Goal: Navigation & Orientation: Understand site structure

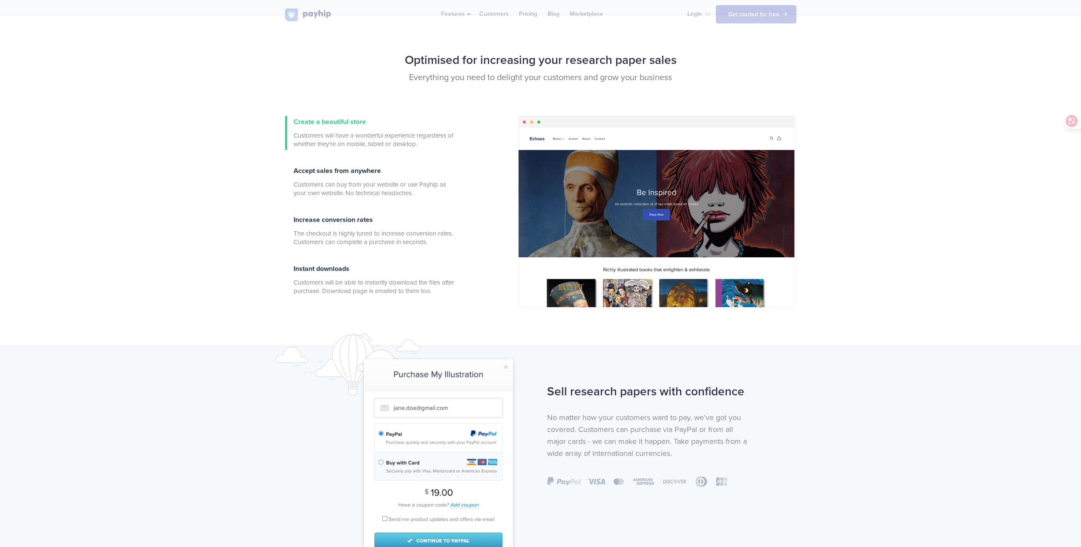
scroll to position [256, 0]
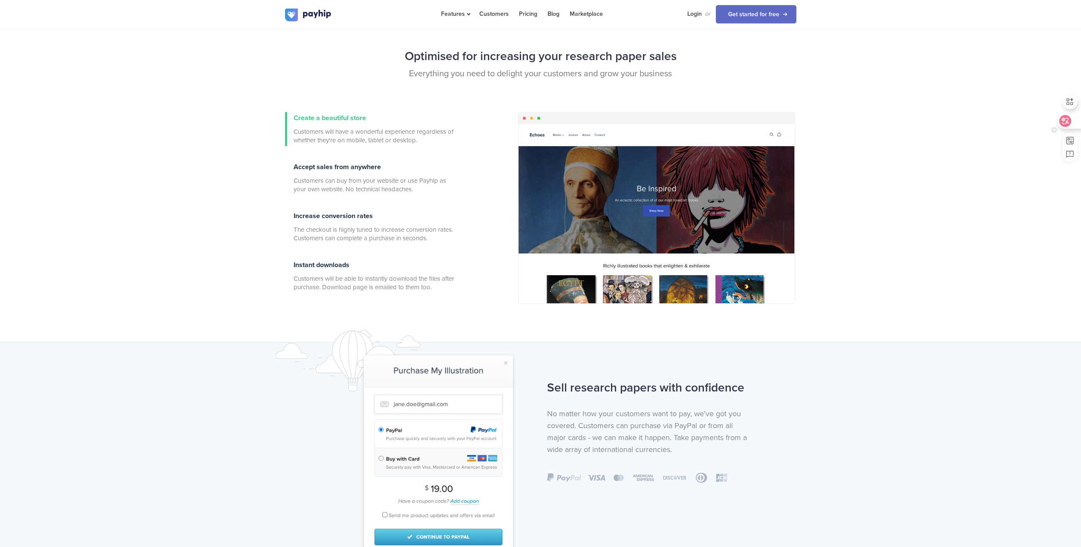
click at [1074, 126] on div at bounding box center [1068, 120] width 23 height 15
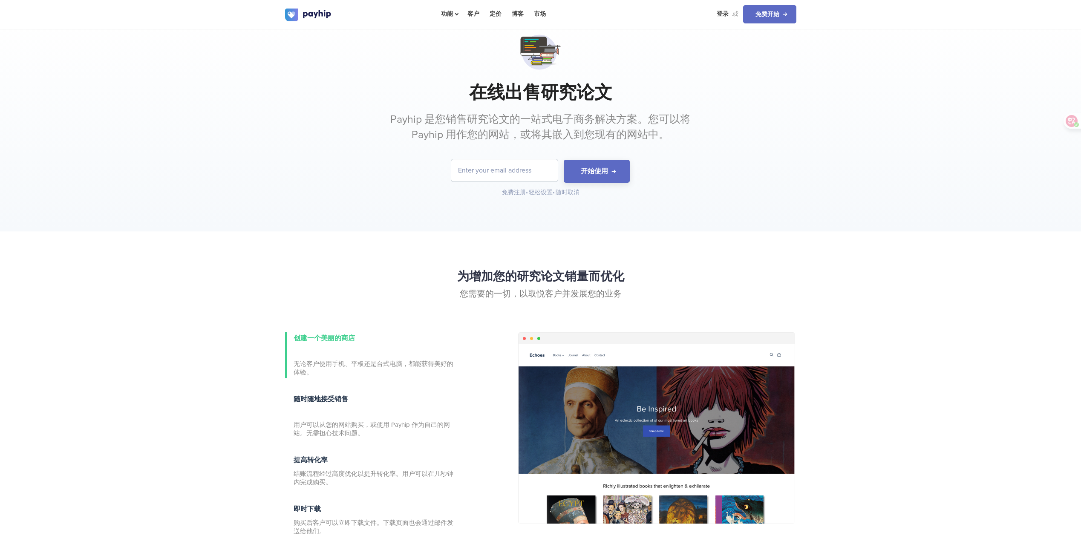
scroll to position [0, 0]
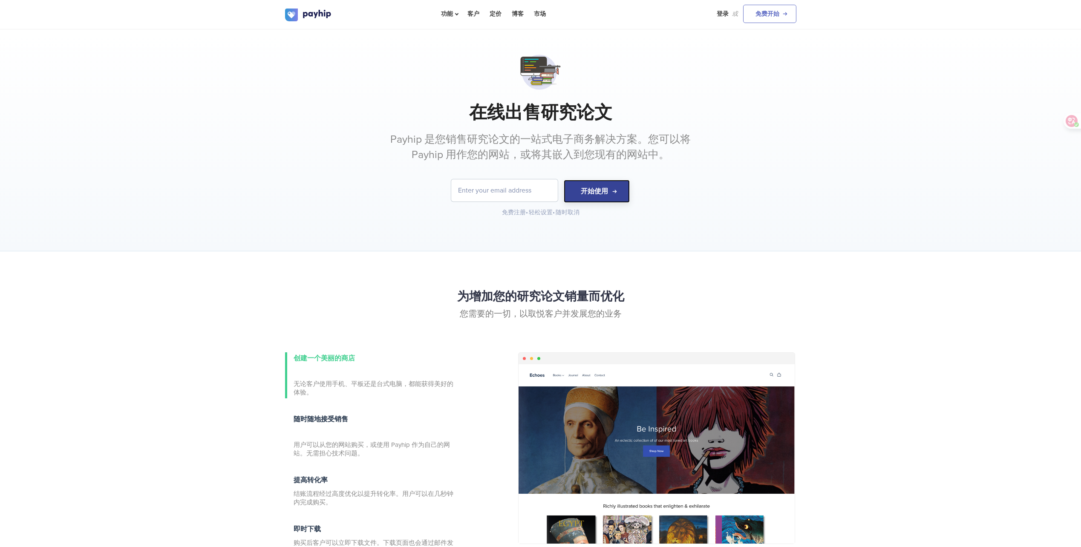
click at [601, 193] on font "开始使用" at bounding box center [594, 191] width 27 height 9
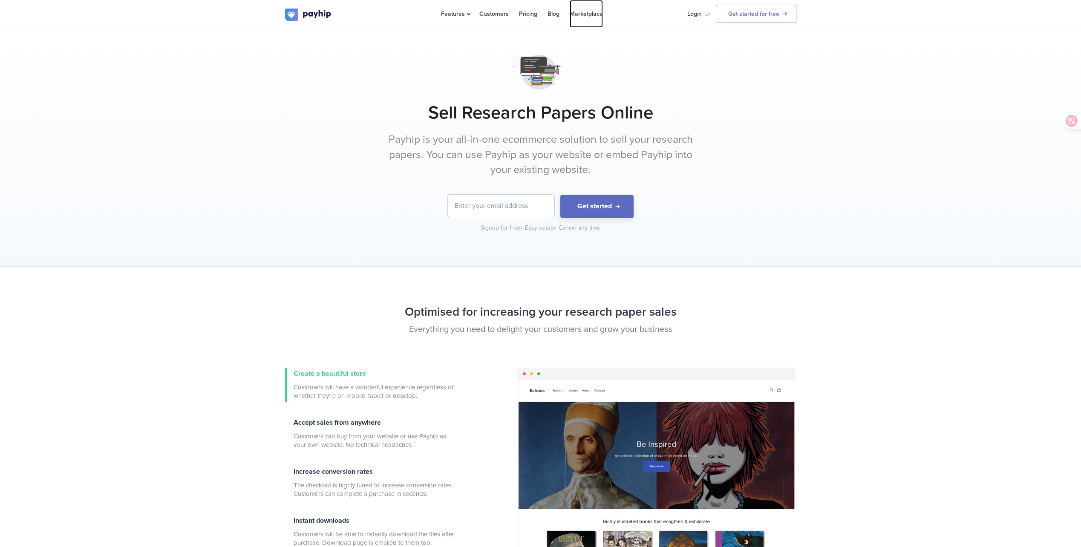
click at [579, 13] on link "Marketplace" at bounding box center [586, 14] width 33 height 28
click at [551, 11] on link "Blog" at bounding box center [553, 14] width 12 height 28
click at [593, 11] on link "Marketplace" at bounding box center [586, 14] width 33 height 28
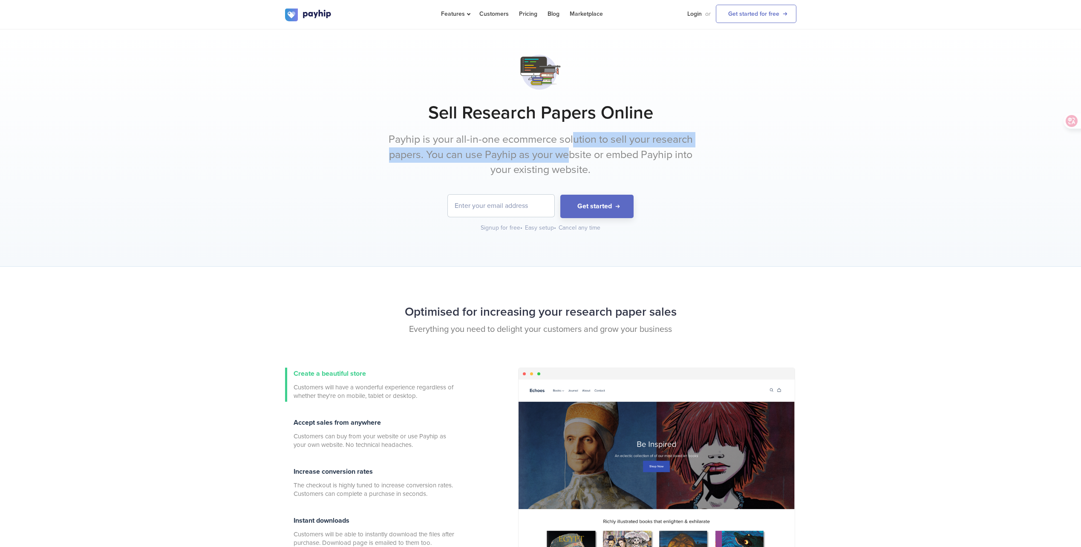
drag, startPoint x: 574, startPoint y: 147, endPoint x: 570, endPoint y: 152, distance: 7.0
click at [570, 152] on p "Payhip is your all-in-one ecommerce solution to sell your research papers. You …" at bounding box center [541, 155] width 320 height 46
drag, startPoint x: 570, startPoint y: 152, endPoint x: 584, endPoint y: 168, distance: 21.2
click at [584, 168] on p "Payhip is your all-in-one ecommerce solution to sell your research papers. You …" at bounding box center [541, 155] width 320 height 46
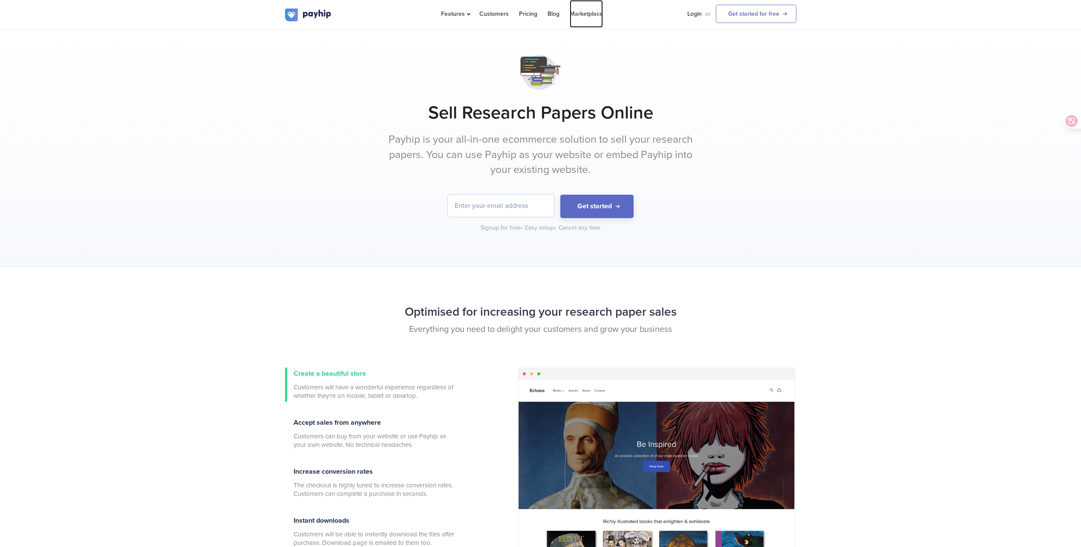
click at [576, 11] on link "Marketplace" at bounding box center [586, 14] width 33 height 28
